Goal: Information Seeking & Learning: Learn about a topic

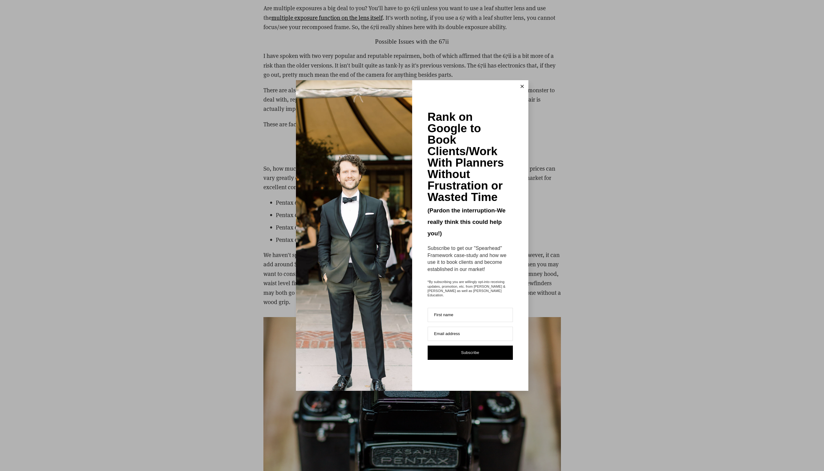
scroll to position [2062, 0]
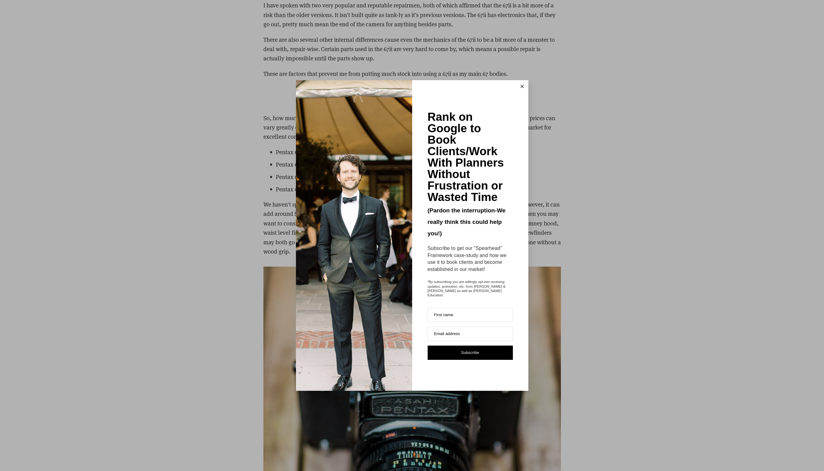
drag, startPoint x: 520, startPoint y: 89, endPoint x: 499, endPoint y: 103, distance: 25.5
click at [521, 88] on icon at bounding box center [522, 86] width 3 height 3
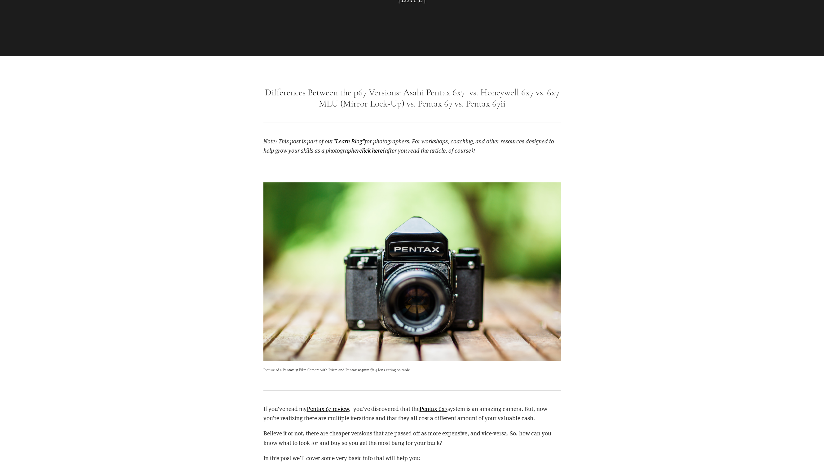
scroll to position [0, 0]
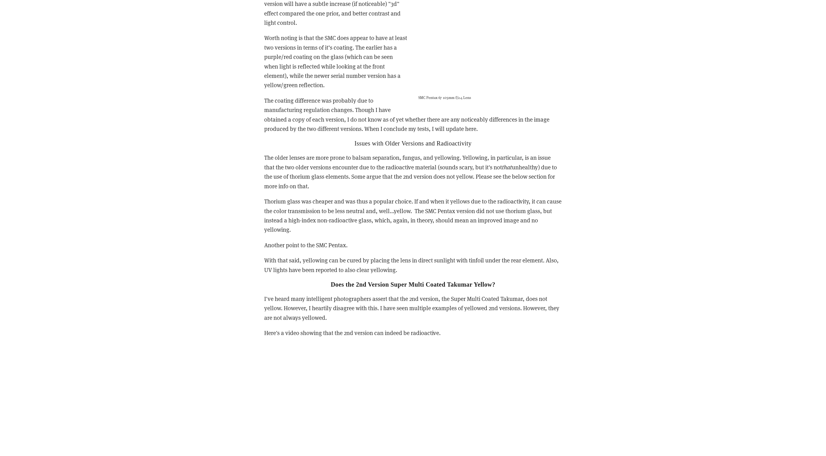
scroll to position [1321, 0]
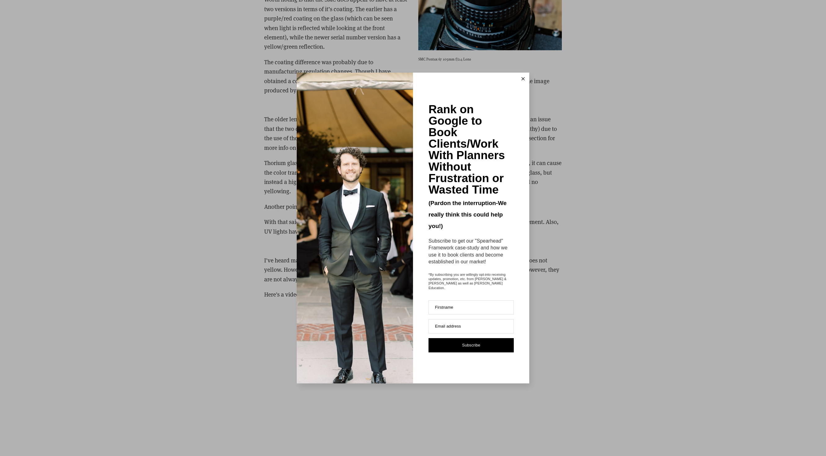
click at [523, 80] on icon at bounding box center [522, 78] width 3 height 3
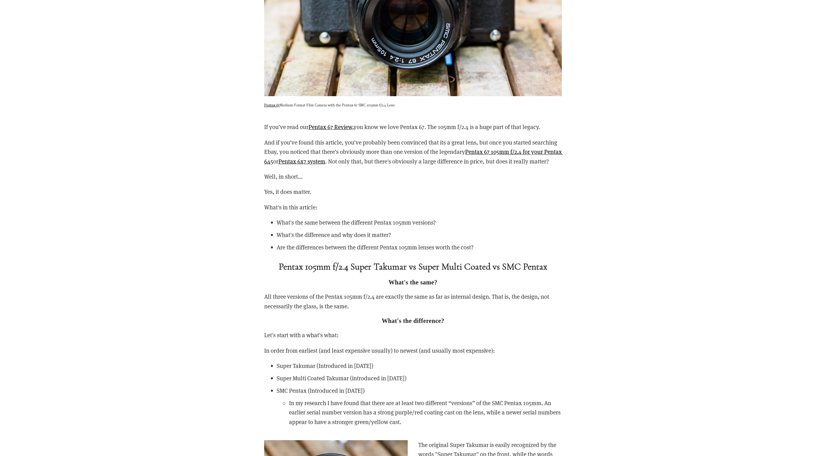
scroll to position [706, 0]
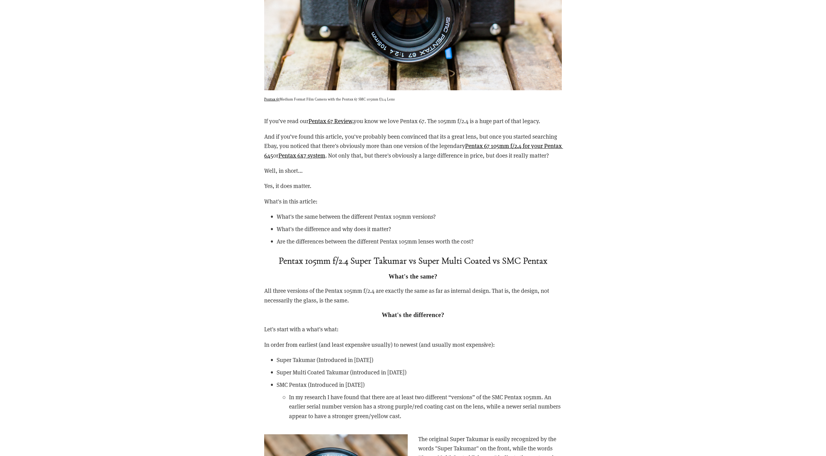
drag, startPoint x: 140, startPoint y: 182, endPoint x: 191, endPoint y: 153, distance: 57.8
